Goal: Browse casually

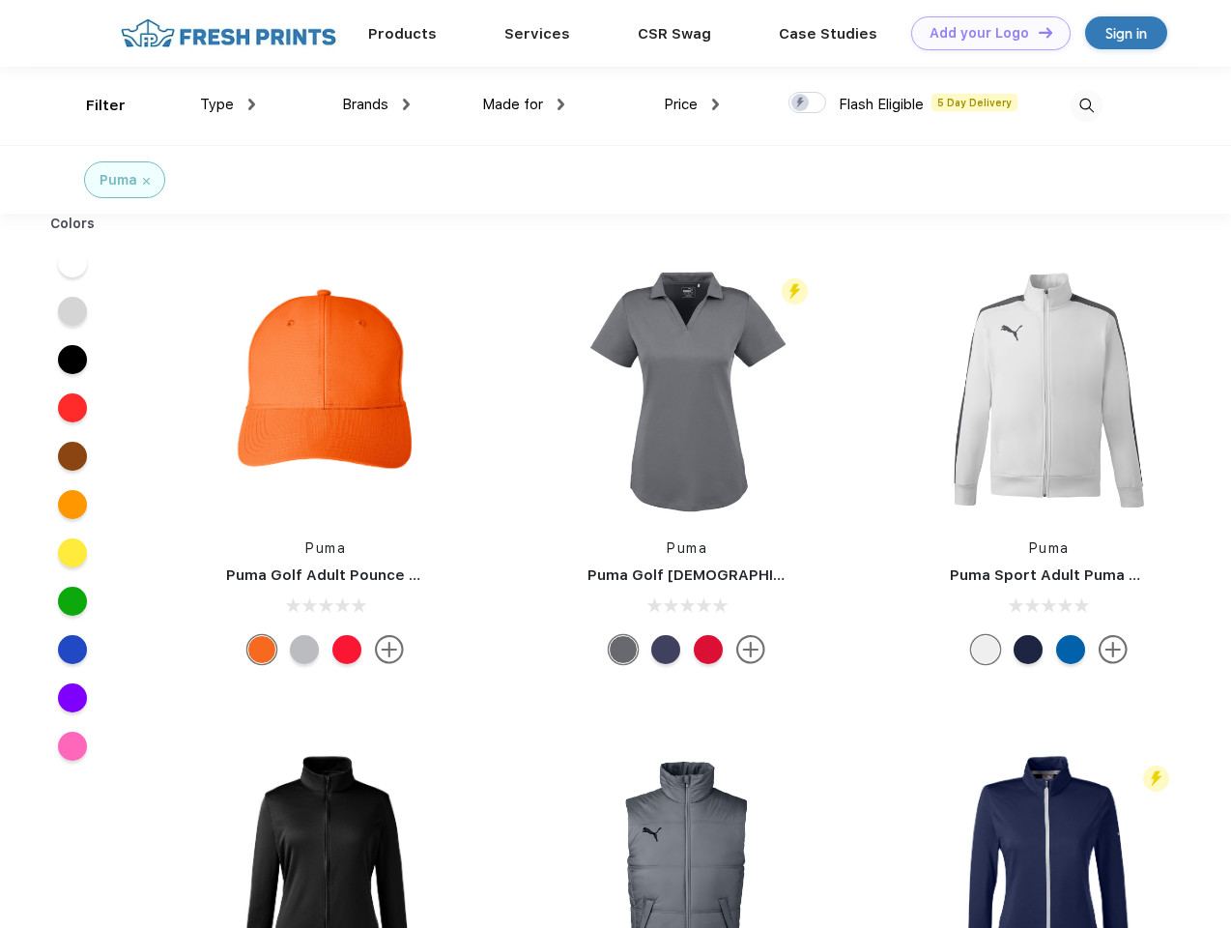
click at [984, 33] on link "Add your Logo Design Tool" at bounding box center [990, 33] width 159 height 34
click at [0, 0] on div "Design Tool" at bounding box center [0, 0] width 0 height 0
click at [1037, 32] on link "Add your Logo Design Tool" at bounding box center [990, 33] width 159 height 34
click at [93, 105] on div "Filter" at bounding box center [106, 106] width 40 height 22
click at [228, 104] on span "Type" at bounding box center [217, 104] width 34 height 17
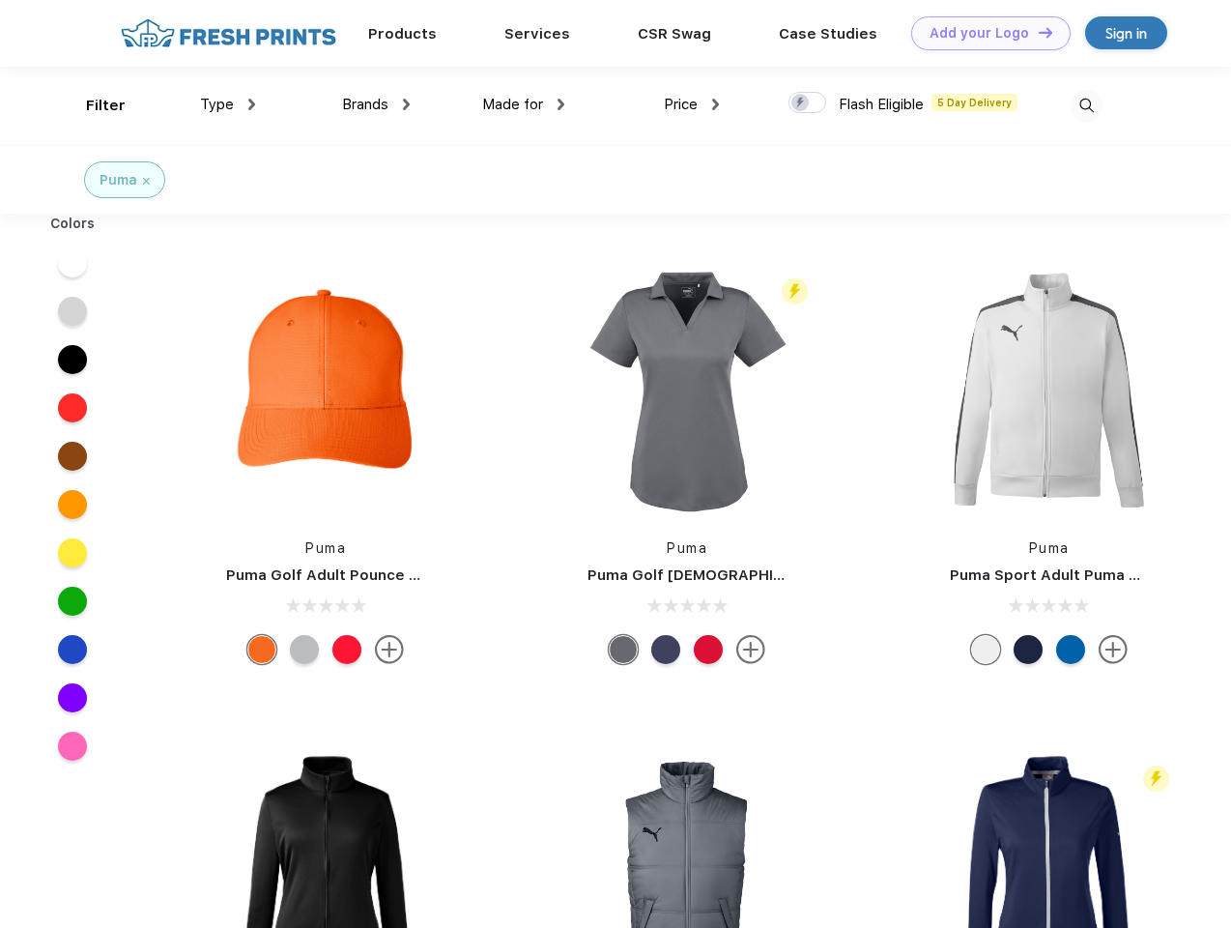
click at [376, 104] on span "Brands" at bounding box center [365, 104] width 46 height 17
click at [524, 104] on span "Made for" at bounding box center [512, 104] width 61 height 17
click at [692, 104] on span "Price" at bounding box center [681, 104] width 34 height 17
click at [808, 103] on div at bounding box center [807, 102] width 38 height 21
click at [801, 103] on input "checkbox" at bounding box center [794, 97] width 13 height 13
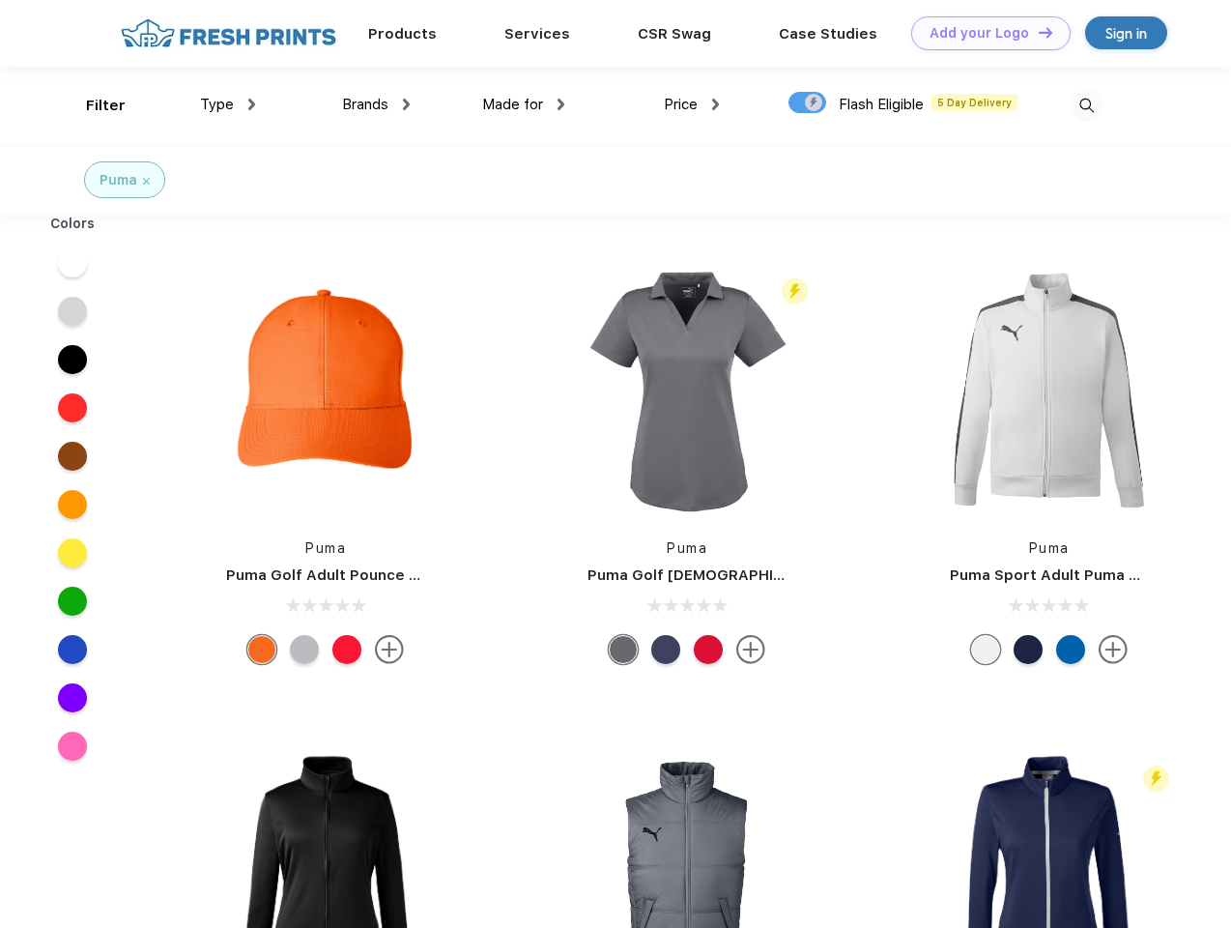
click at [1086, 105] on img at bounding box center [1087, 106] width 32 height 32
